Goal: Transaction & Acquisition: Purchase product/service

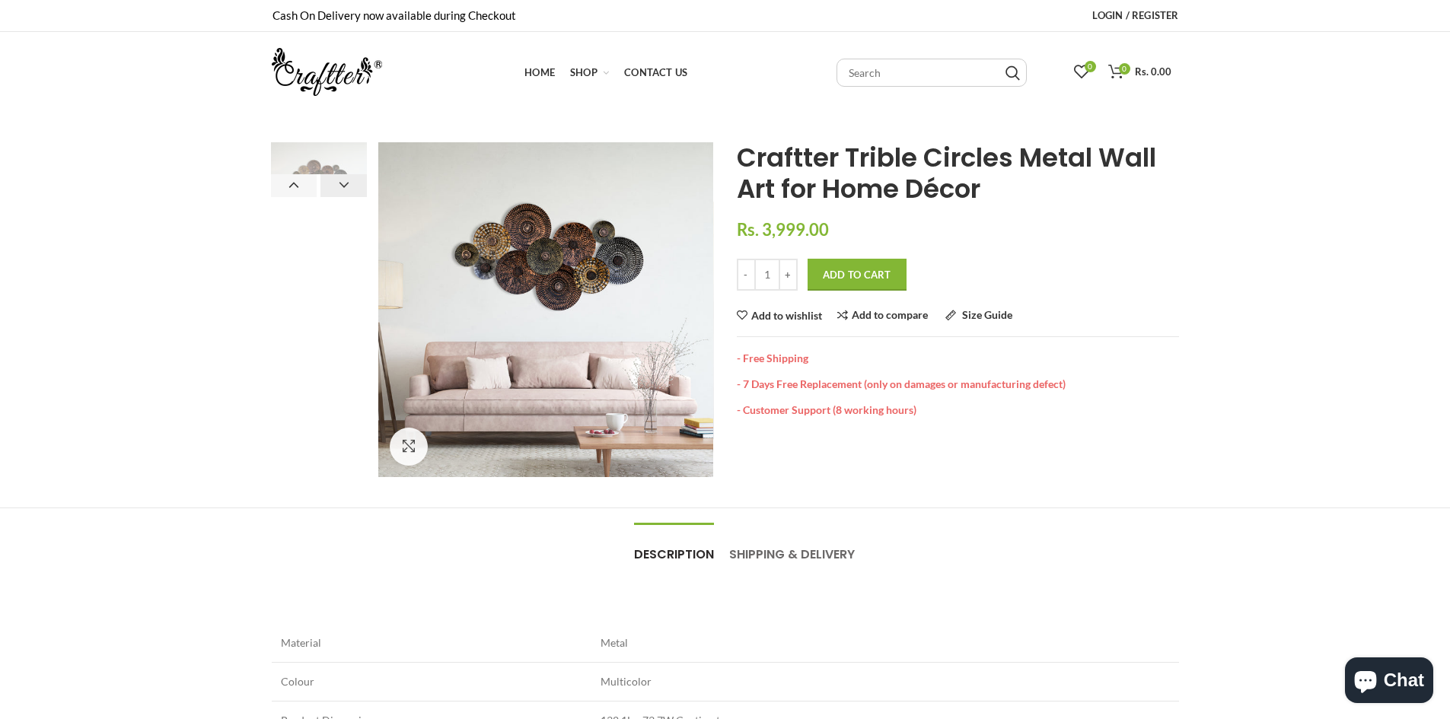
click at [347, 180] on button "Next" at bounding box center [343, 185] width 46 height 23
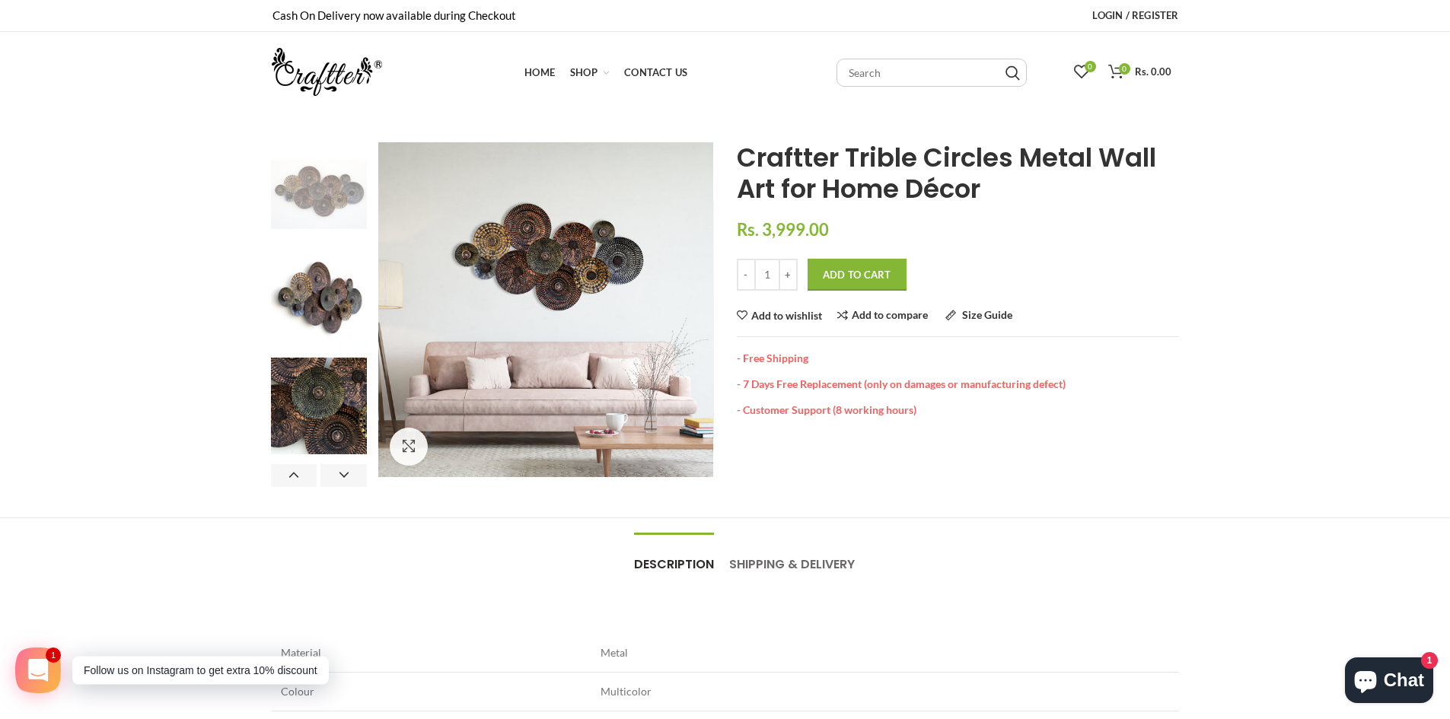
click at [314, 205] on img at bounding box center [319, 191] width 97 height 97
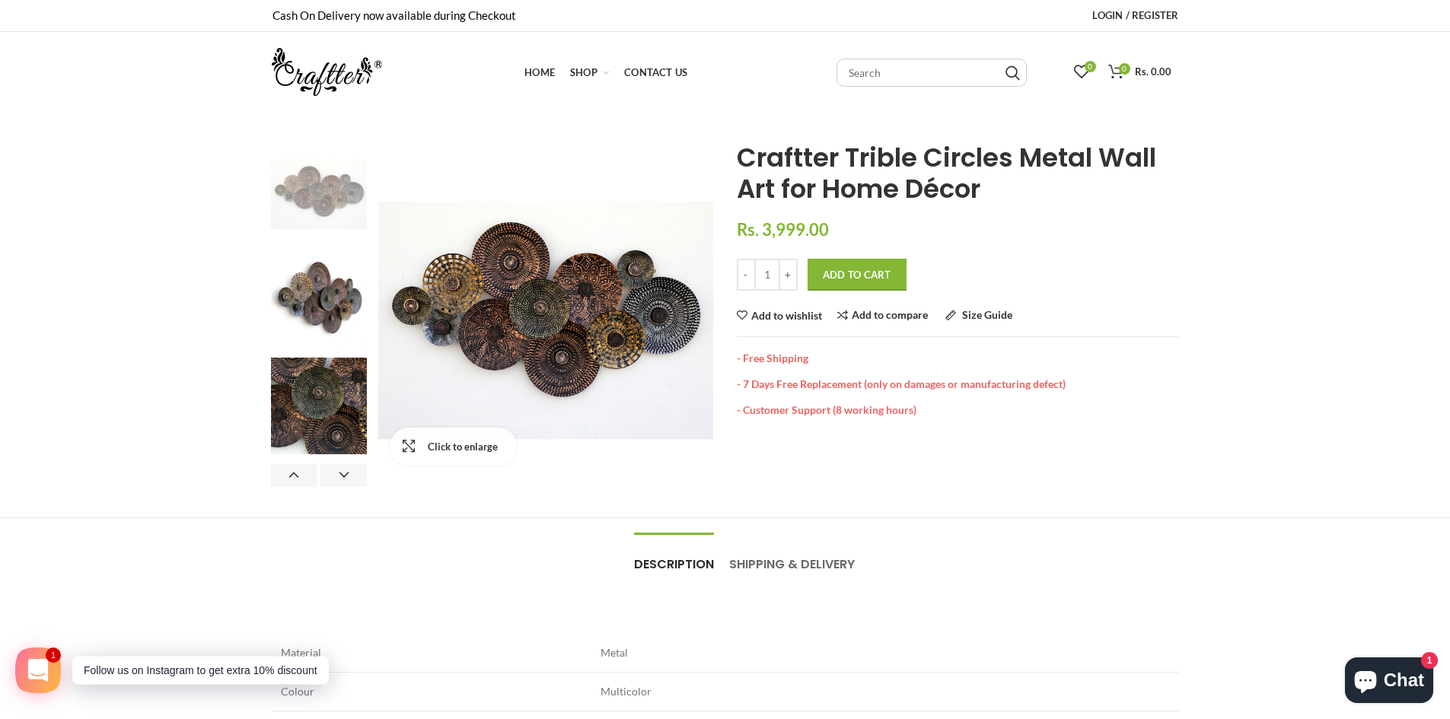
click at [406, 449] on link "Click to enlarge" at bounding box center [453, 447] width 127 height 38
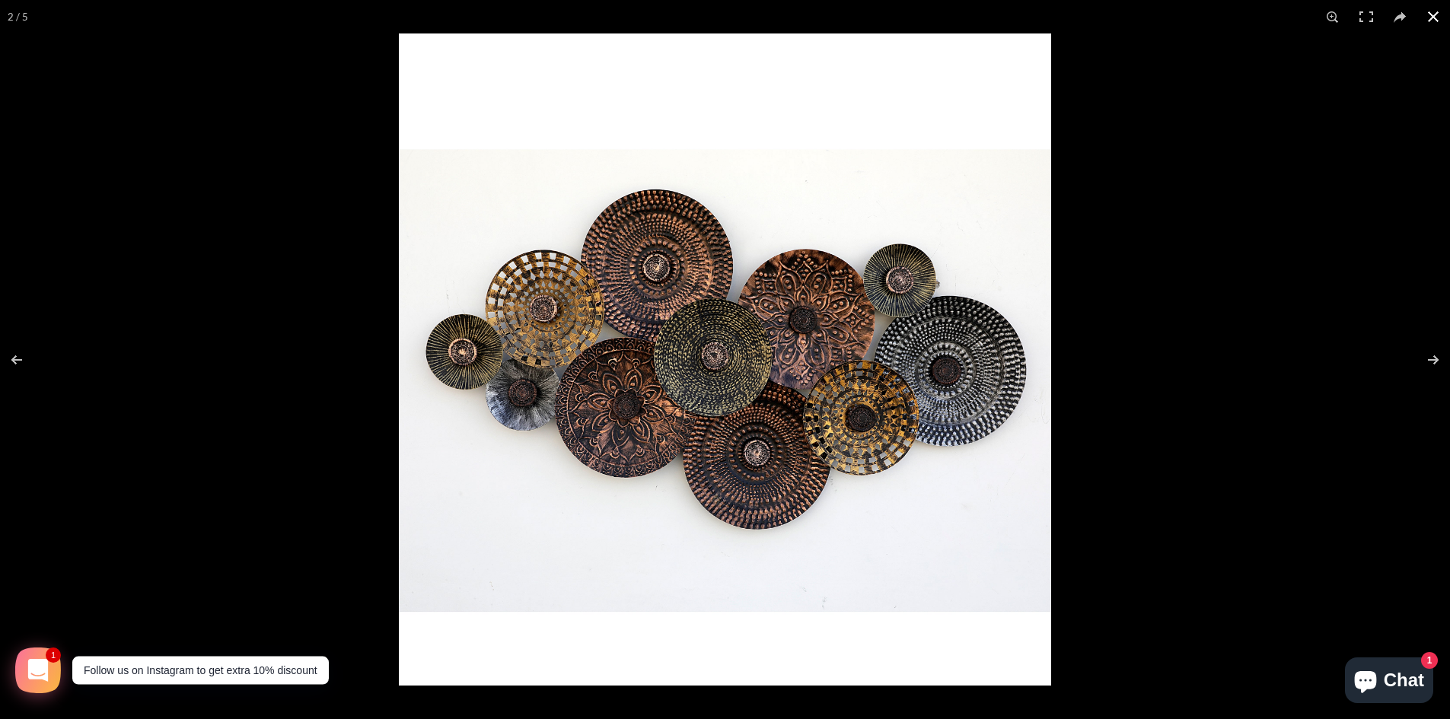
click at [1431, 22] on button at bounding box center [1432, 16] width 33 height 33
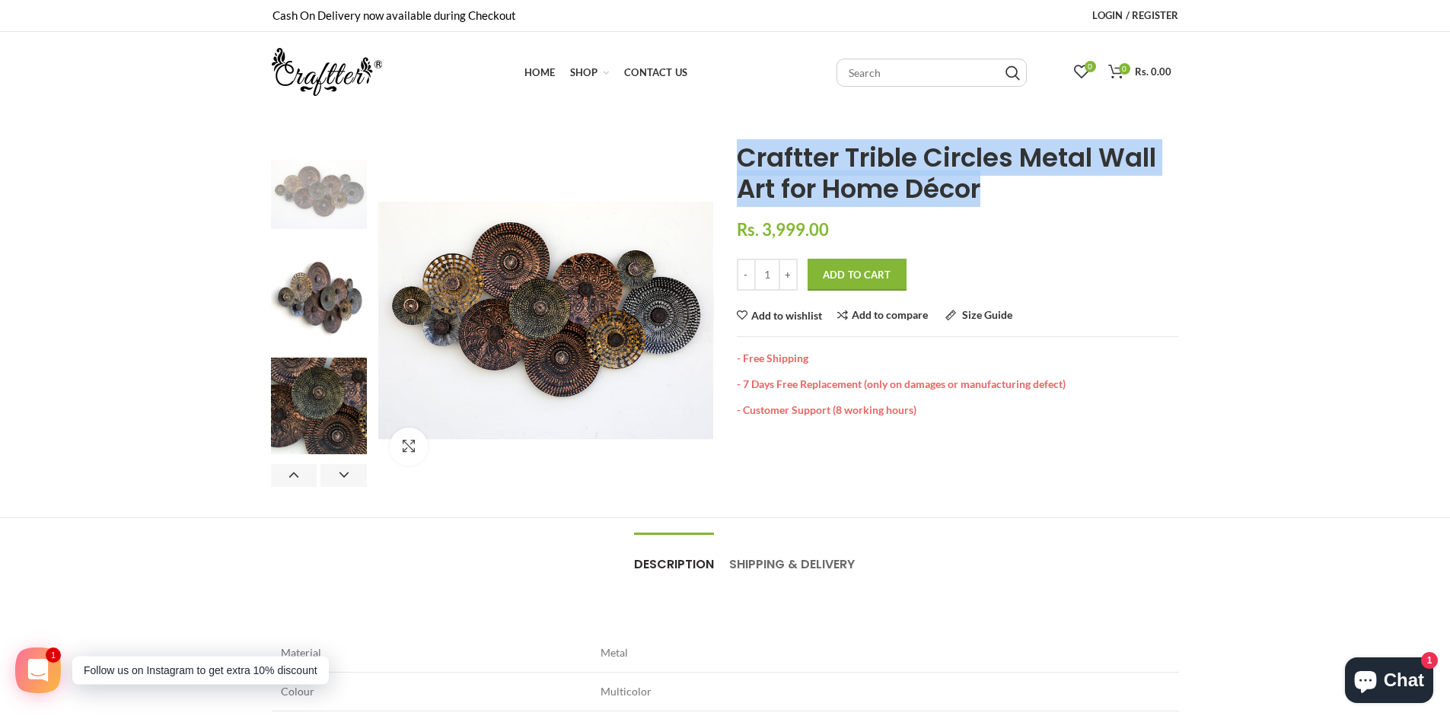
drag, startPoint x: 984, startPoint y: 193, endPoint x: 739, endPoint y: 129, distance: 253.3
click at [739, 129] on div "Click to enlarge Previous Next Home Craftter Trible Circles Metal Wall Art for …" at bounding box center [725, 582] width 1450 height 941
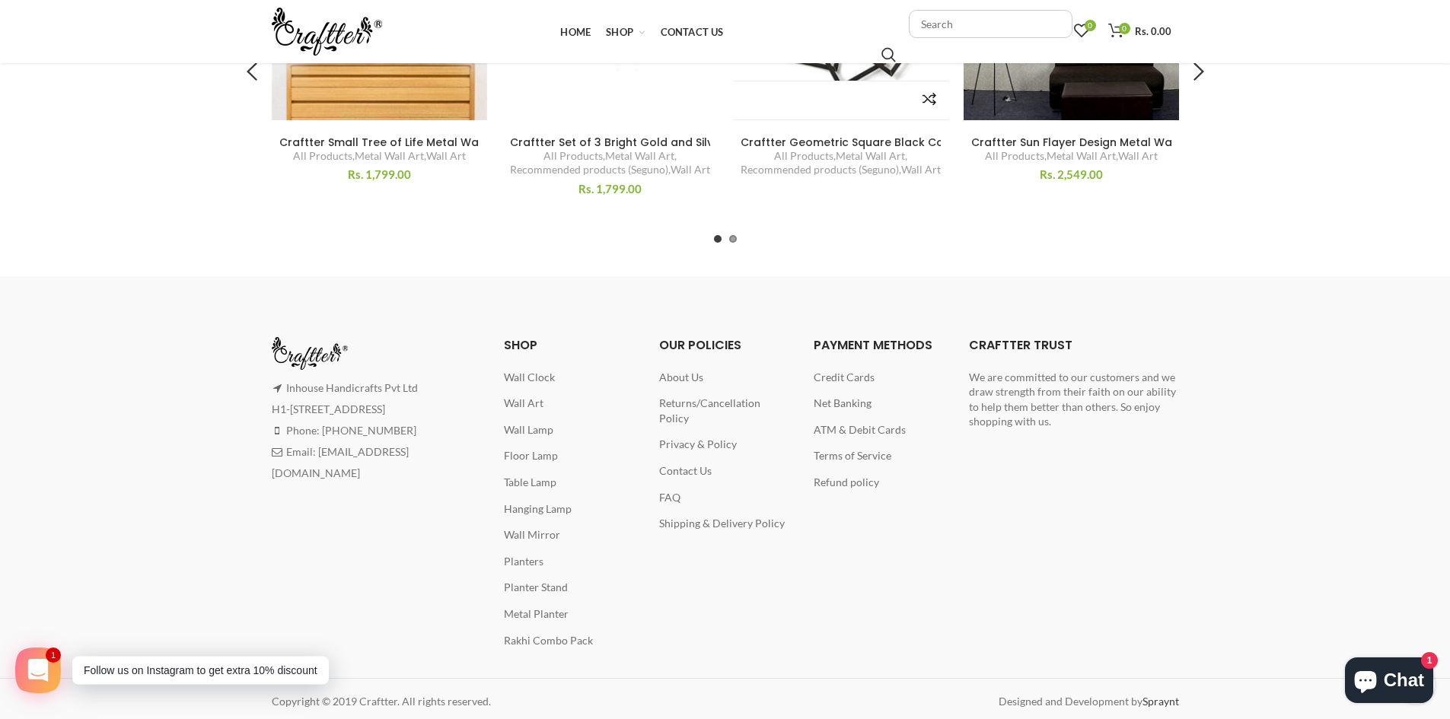
scroll to position [1239, 0]
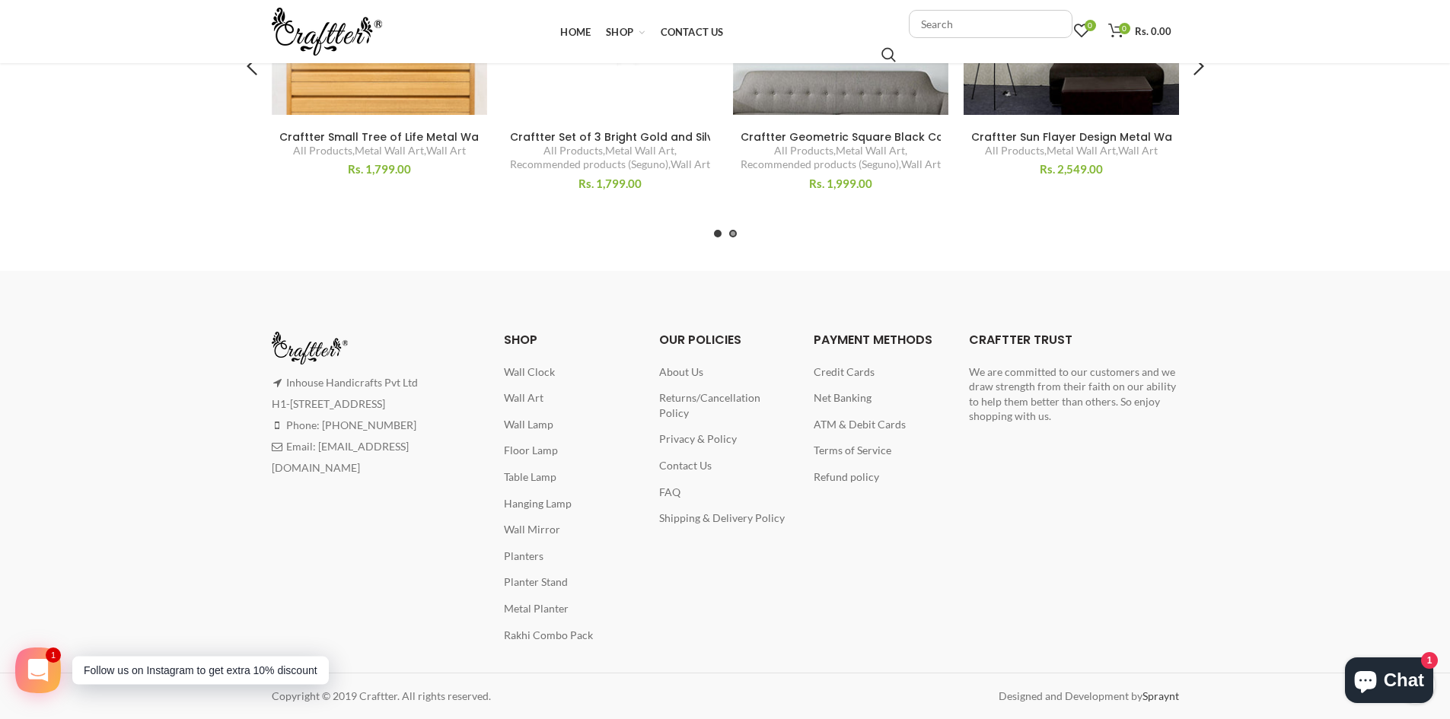
click at [734, 233] on span at bounding box center [733, 234] width 8 height 8
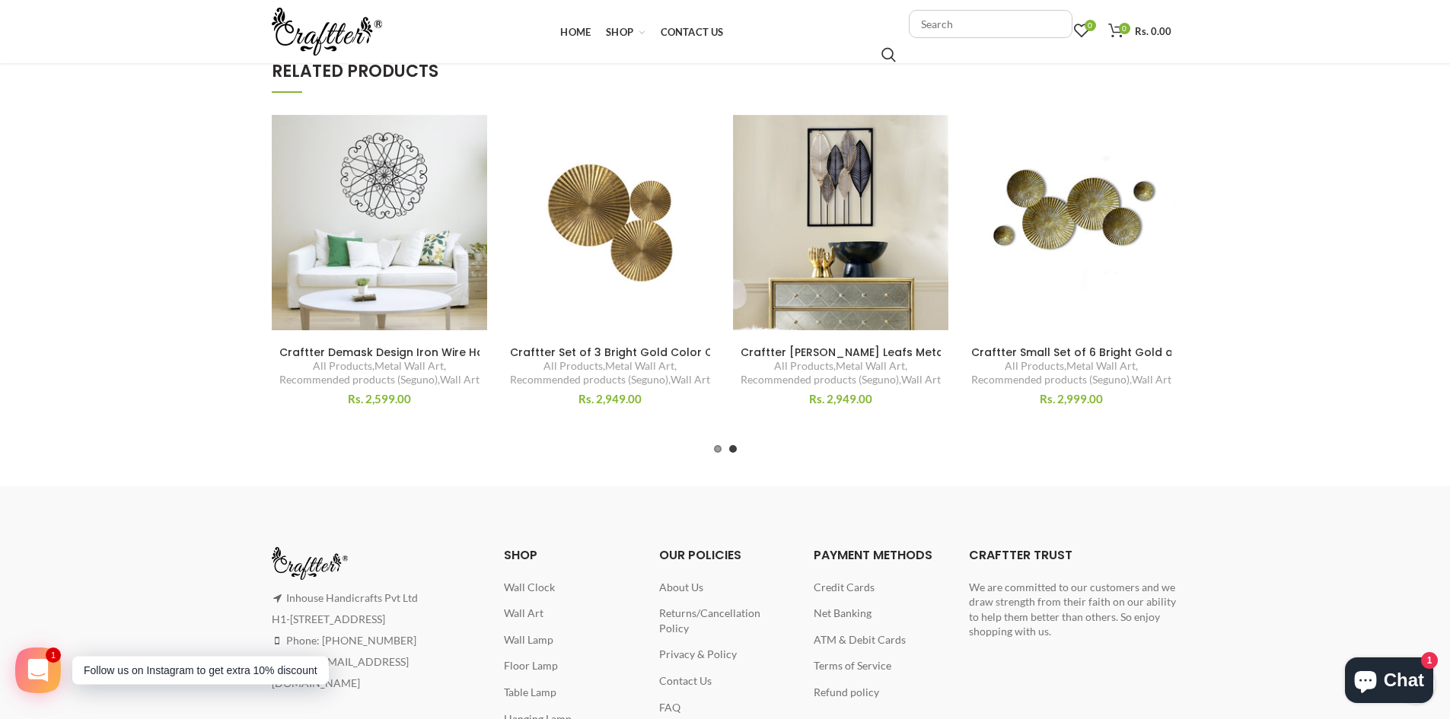
scroll to position [1011, 0]
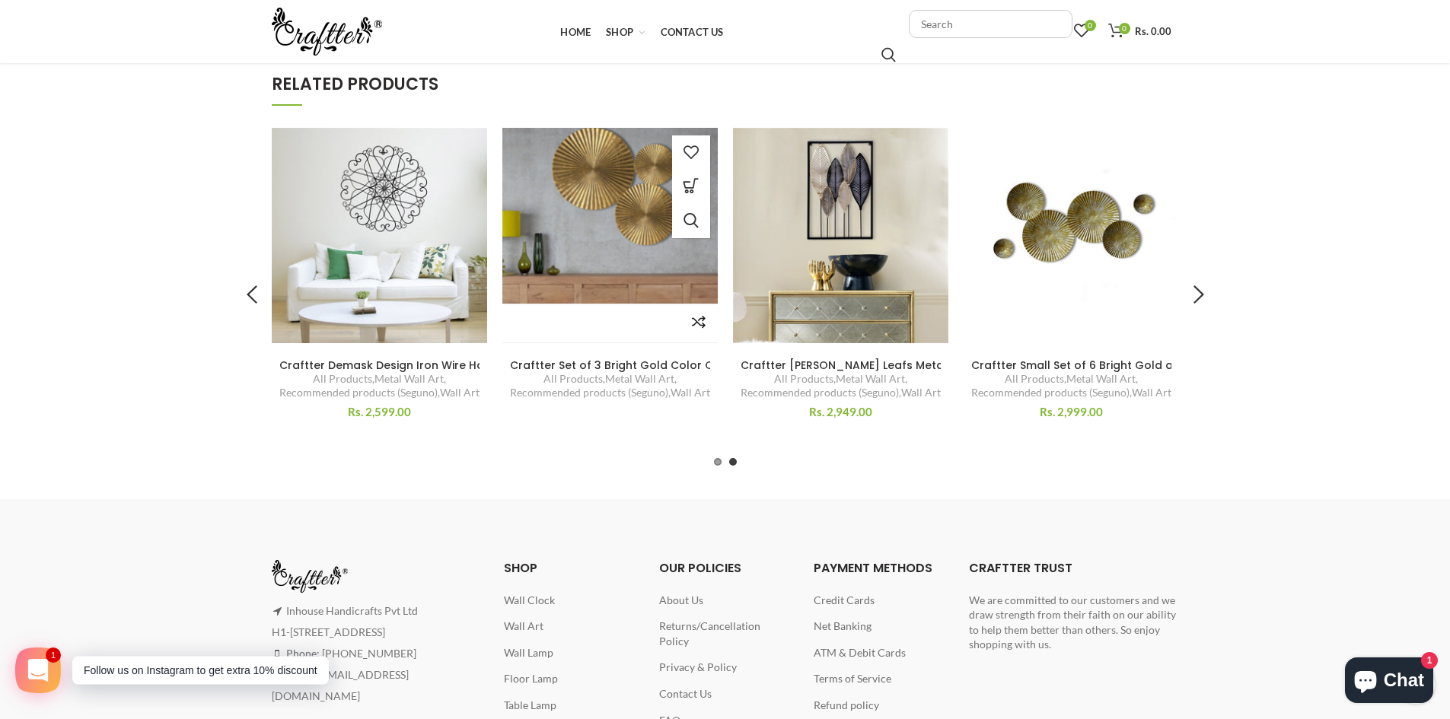
click at [619, 272] on img at bounding box center [609, 235] width 234 height 234
